Goal: Task Accomplishment & Management: Manage account settings

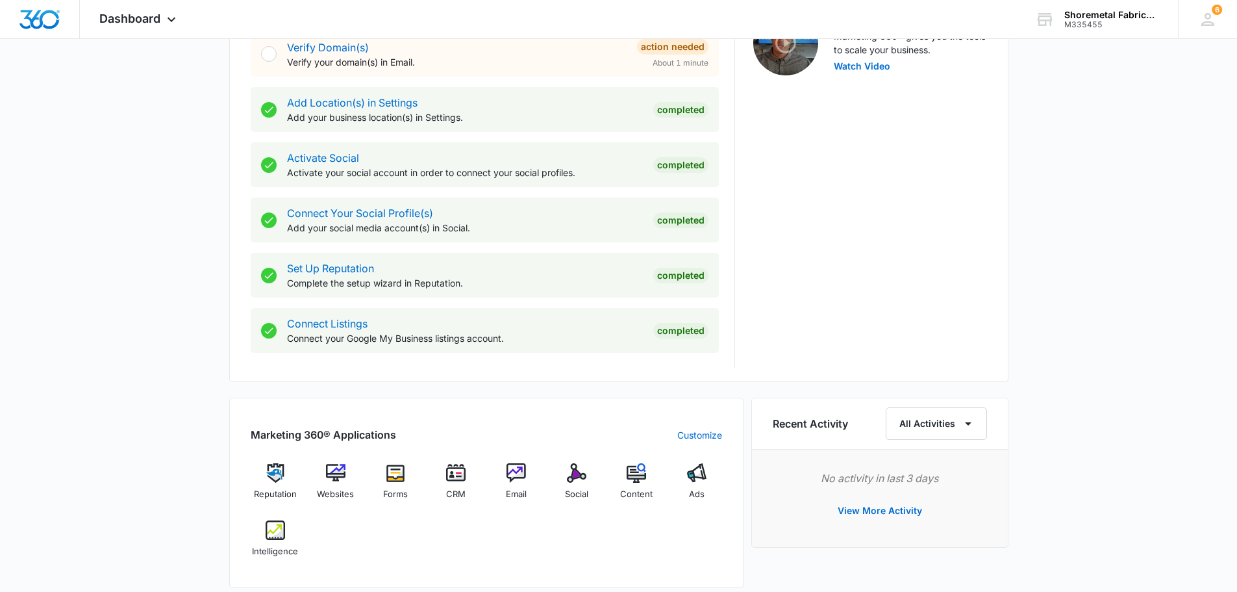
scroll to position [650, 0]
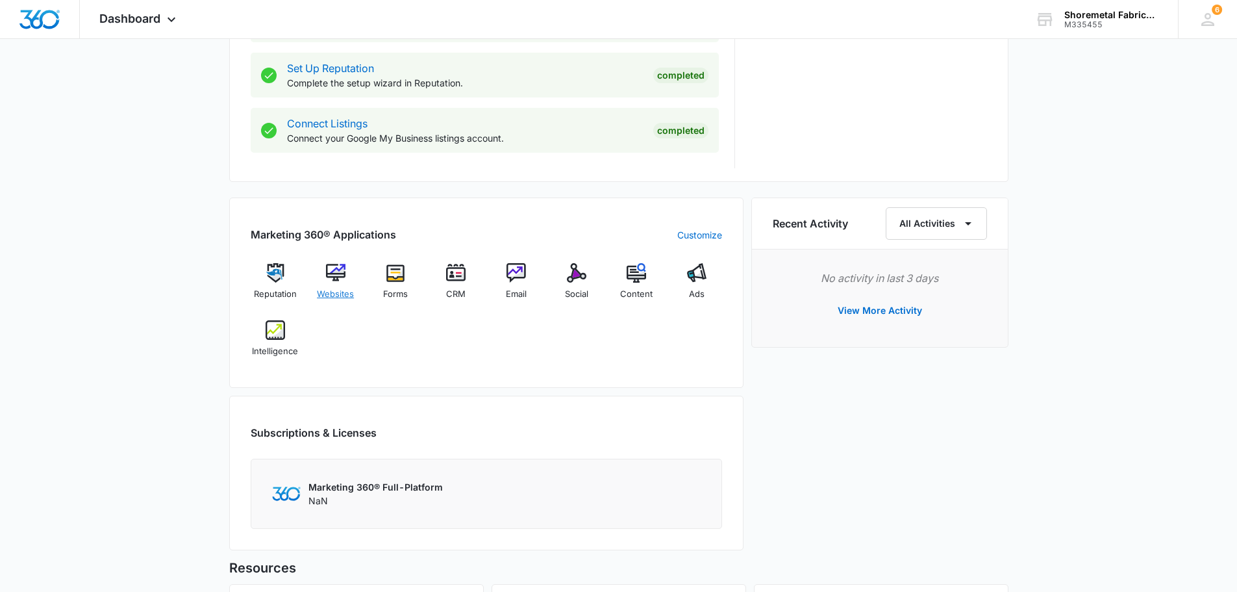
click at [338, 271] on img at bounding box center [335, 272] width 19 height 19
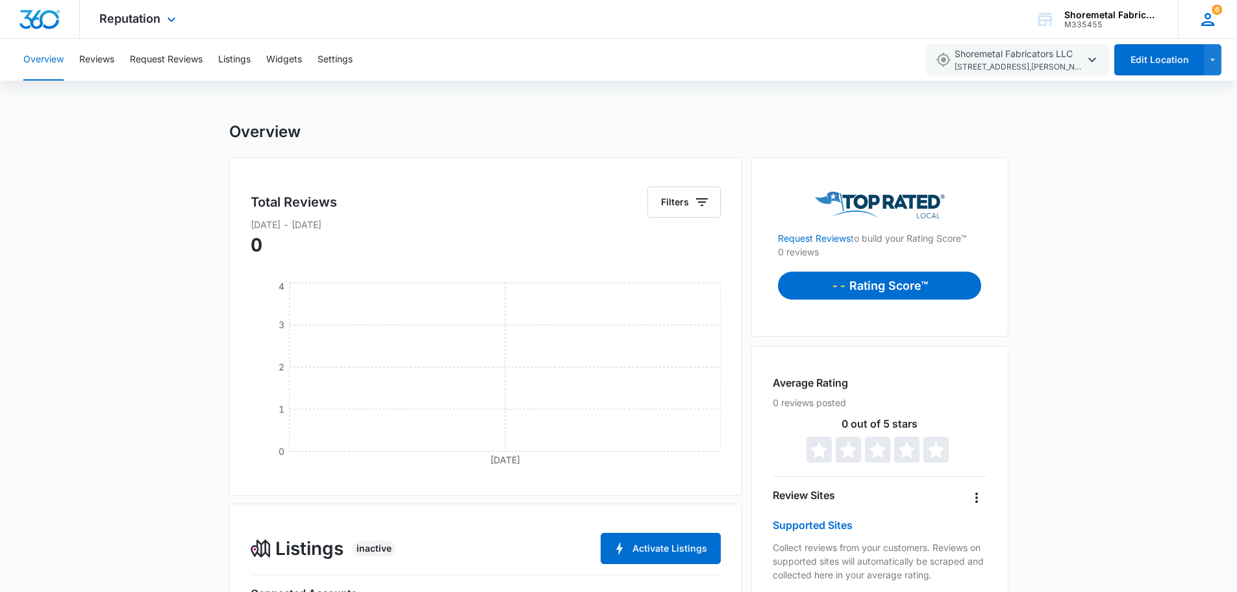
click at [1205, 13] on icon at bounding box center [1207, 19] width 19 height 19
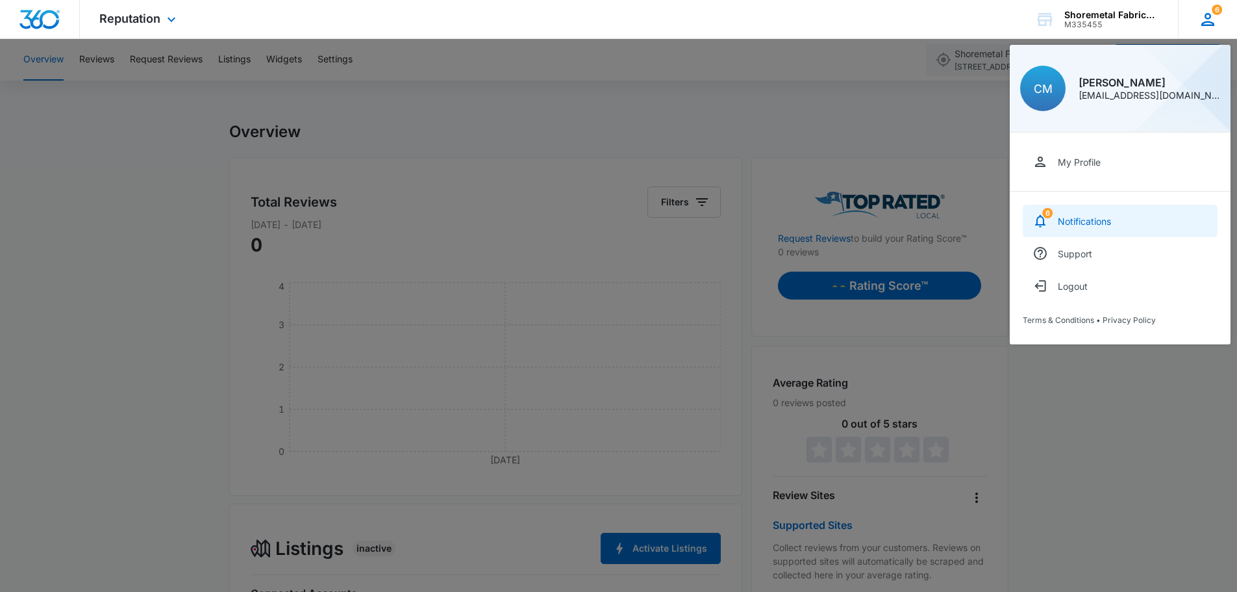
click at [1065, 224] on div "Notifications" at bounding box center [1084, 221] width 53 height 11
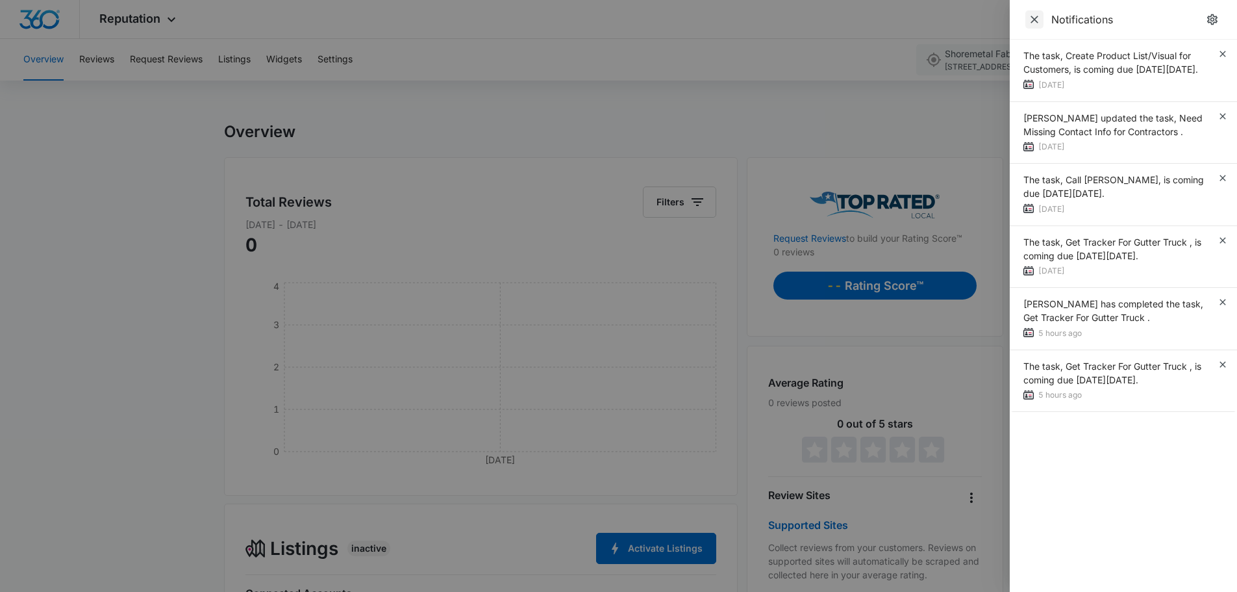
click at [1033, 19] on icon "Close" at bounding box center [1035, 20] width 8 height 8
